Goal: Task Accomplishment & Management: Use online tool/utility

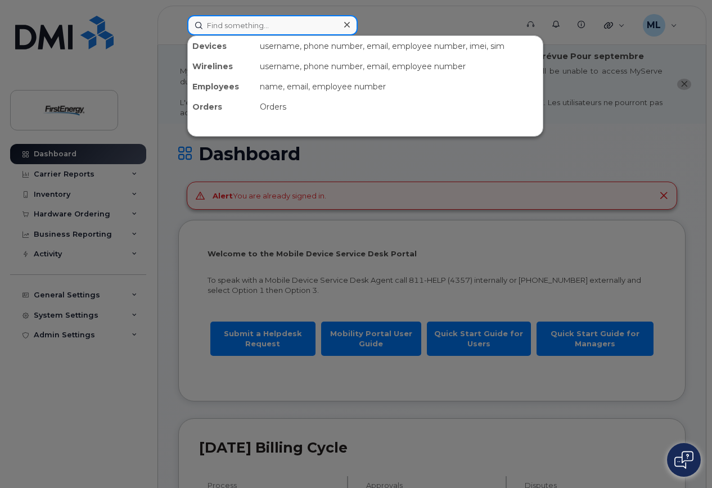
click at [244, 23] on input at bounding box center [272, 25] width 170 height 20
click at [685, 123] on div at bounding box center [356, 244] width 712 height 488
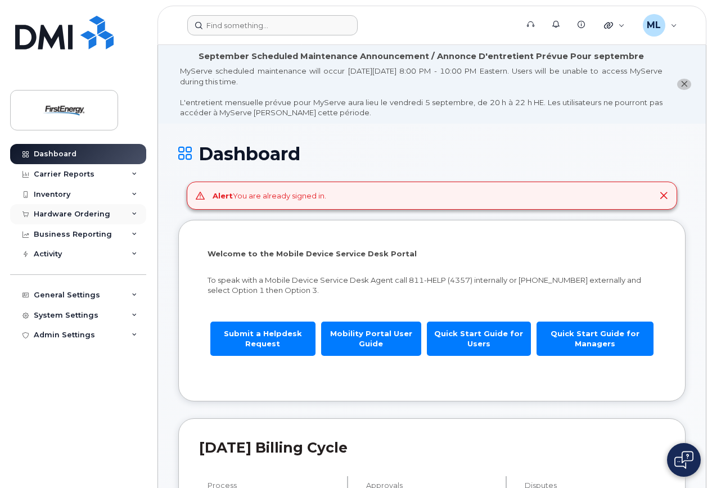
click at [99, 213] on div "Hardware Ordering" at bounding box center [72, 214] width 77 height 9
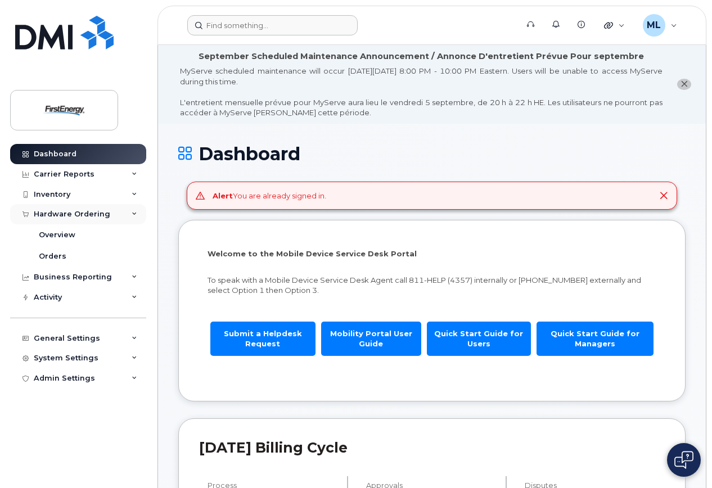
click at [83, 215] on div "Hardware Ordering" at bounding box center [72, 214] width 77 height 9
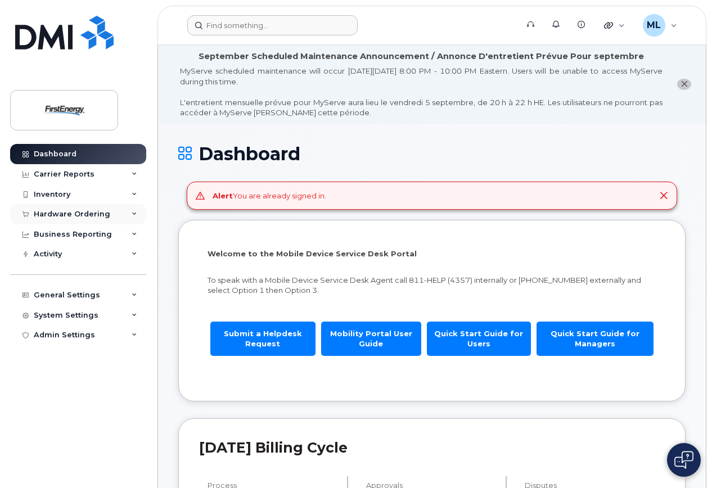
click at [83, 216] on div "Hardware Ordering" at bounding box center [72, 214] width 77 height 9
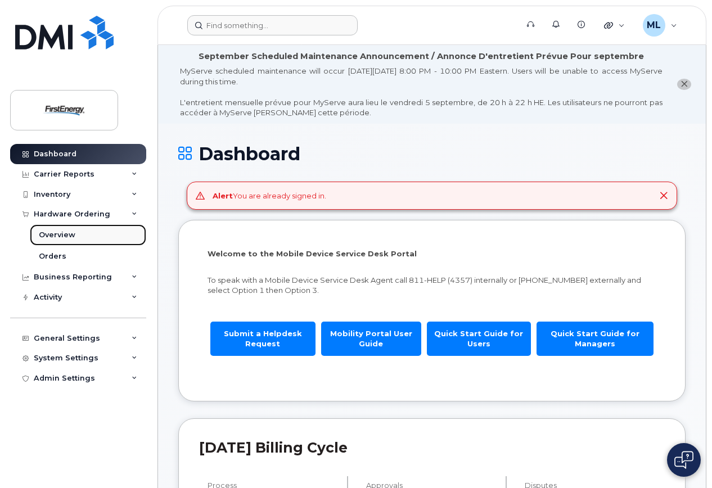
click at [65, 235] on div "Overview" at bounding box center [57, 235] width 37 height 10
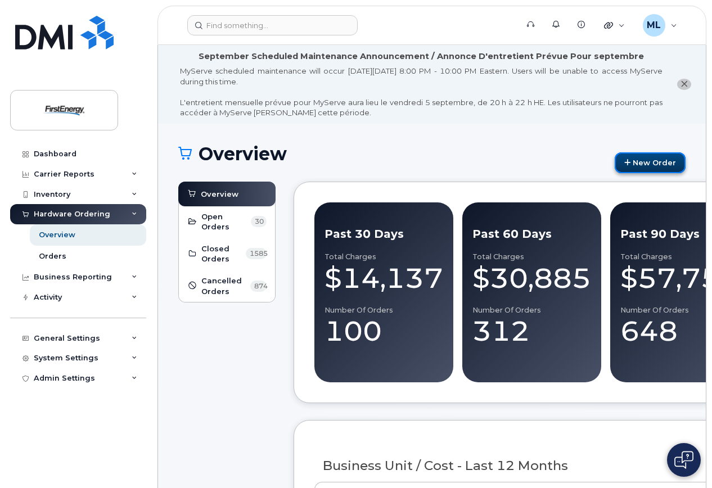
click at [658, 159] on link "New Order" at bounding box center [650, 162] width 71 height 21
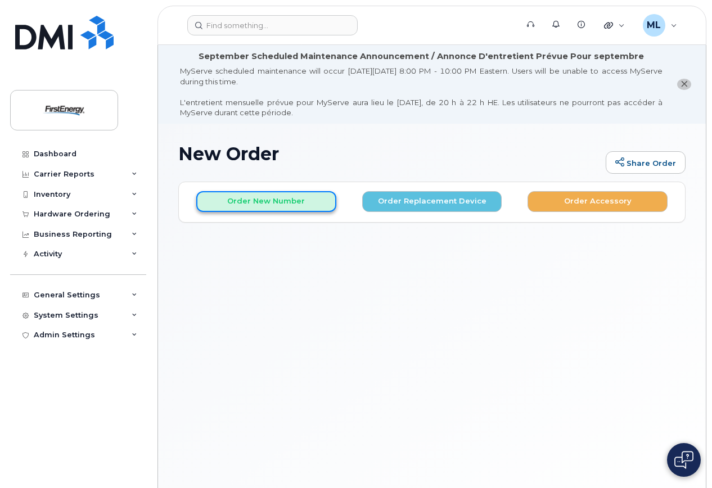
click at [288, 201] on button "Order New Number" at bounding box center [266, 201] width 140 height 21
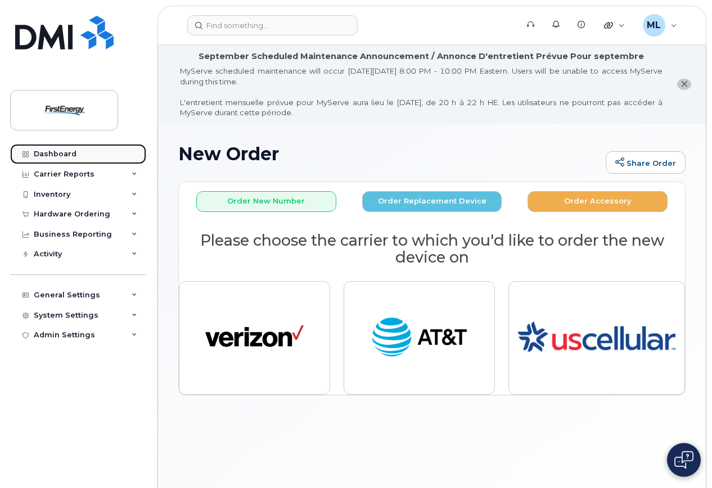
click at [66, 151] on div "Dashboard" at bounding box center [55, 154] width 43 height 9
click at [65, 149] on link "Dashboard" at bounding box center [78, 154] width 136 height 20
